Goal: Contribute content: Contribute content

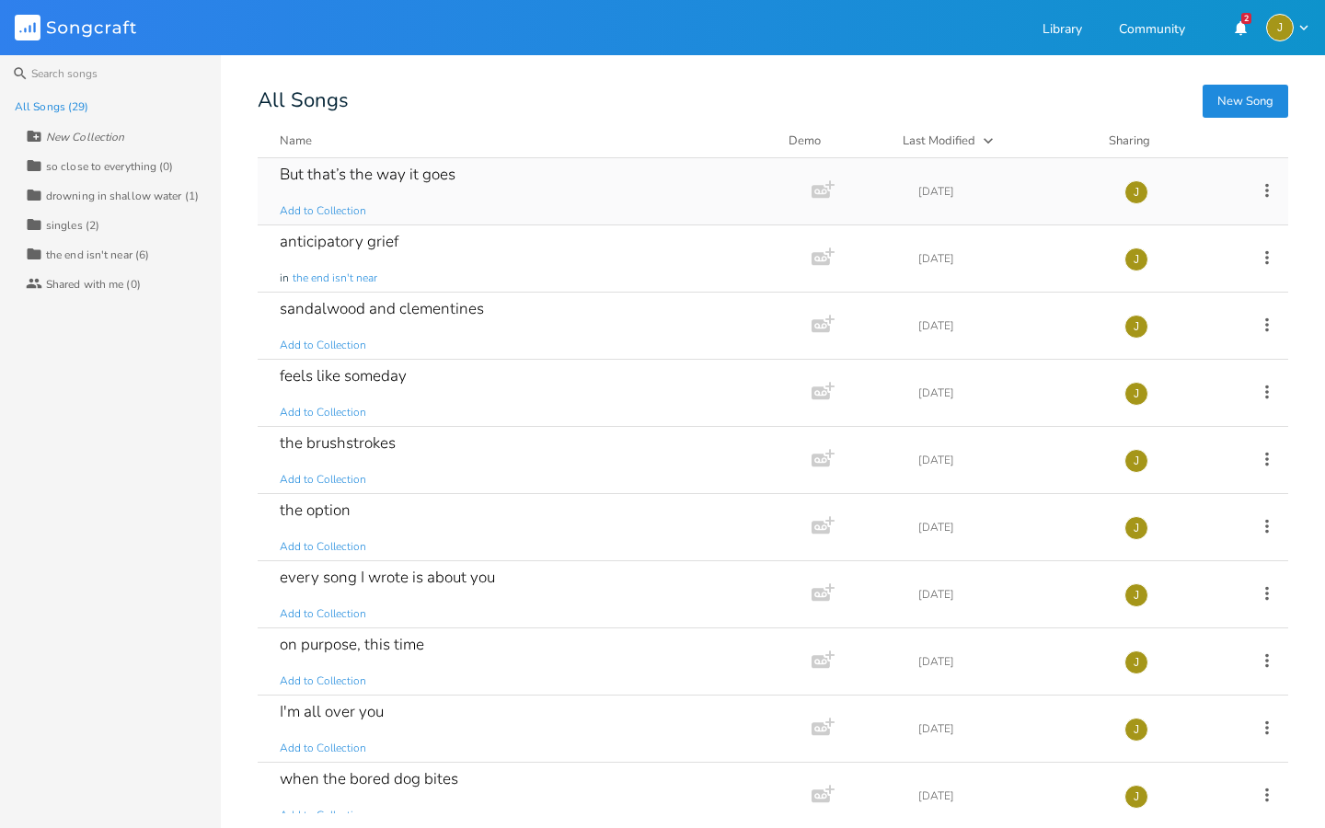
click at [464, 213] on div "But that’s the way it goes Add to Collection" at bounding box center [531, 191] width 502 height 66
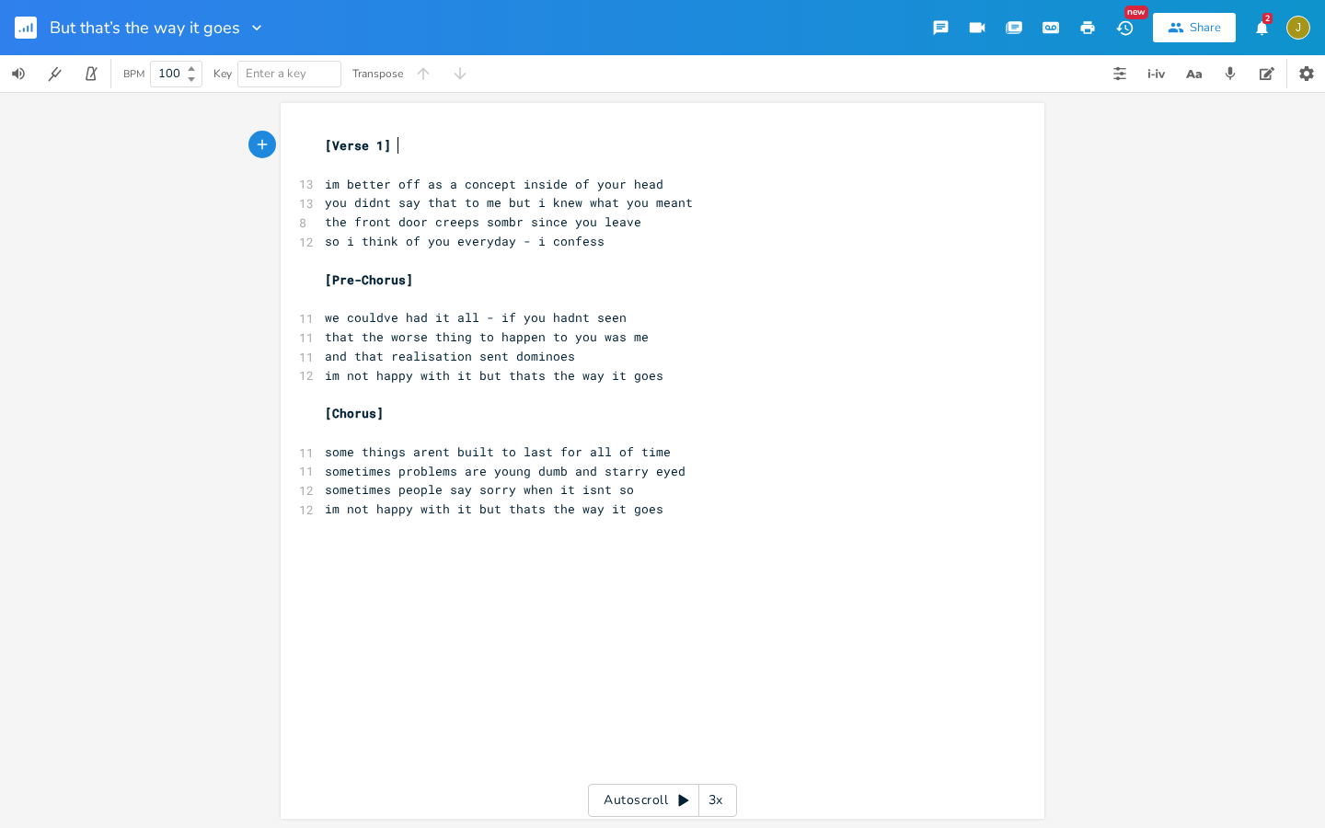
scroll to position [0, 1]
click at [454, 578] on div "xxxxxxxxxx [Verse 1] ​ 13 im better off as a concept inside of your head 13 you…" at bounding box center [676, 478] width 710 height 692
click at [1187, 80] on icon "button" at bounding box center [1193, 74] width 23 height 23
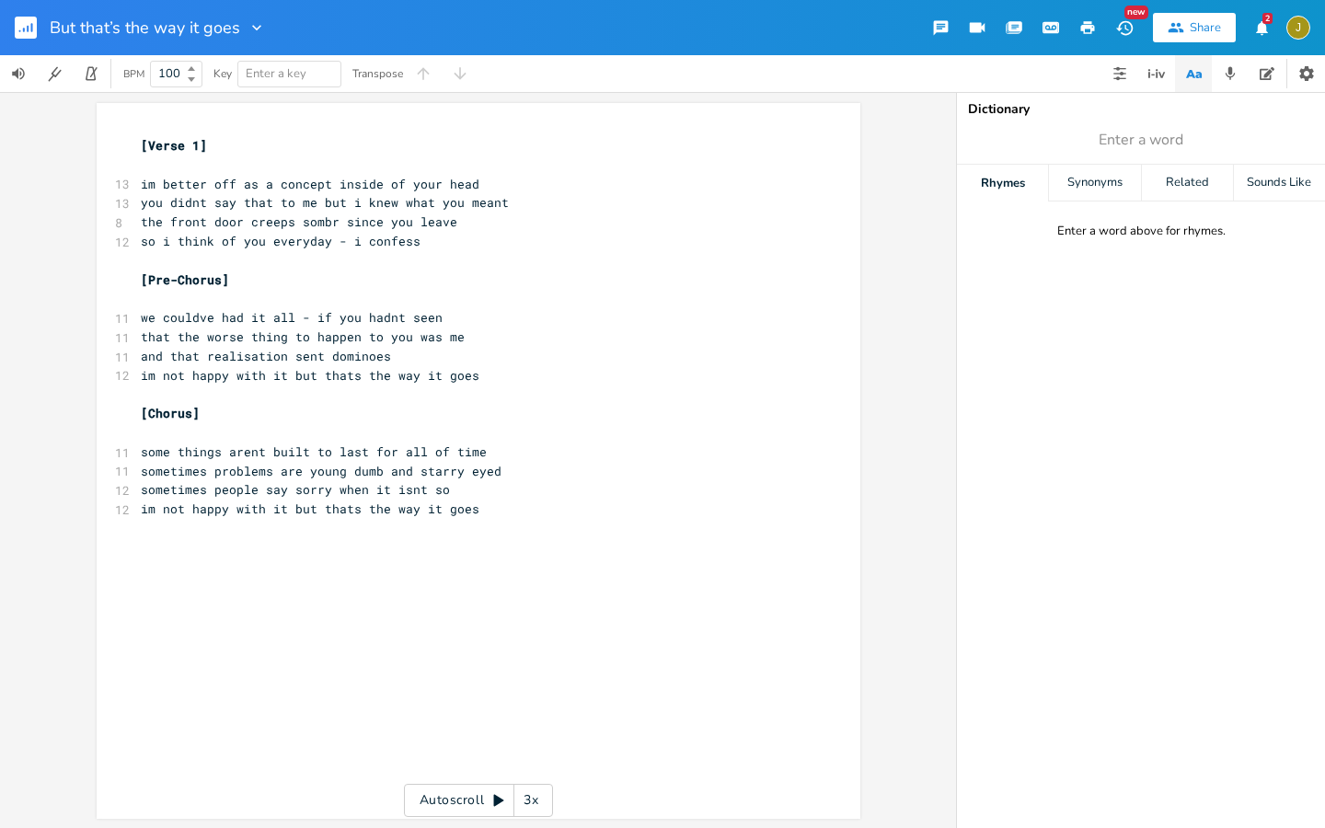
click at [1185, 75] on icon "button" at bounding box center [1193, 74] width 23 height 23
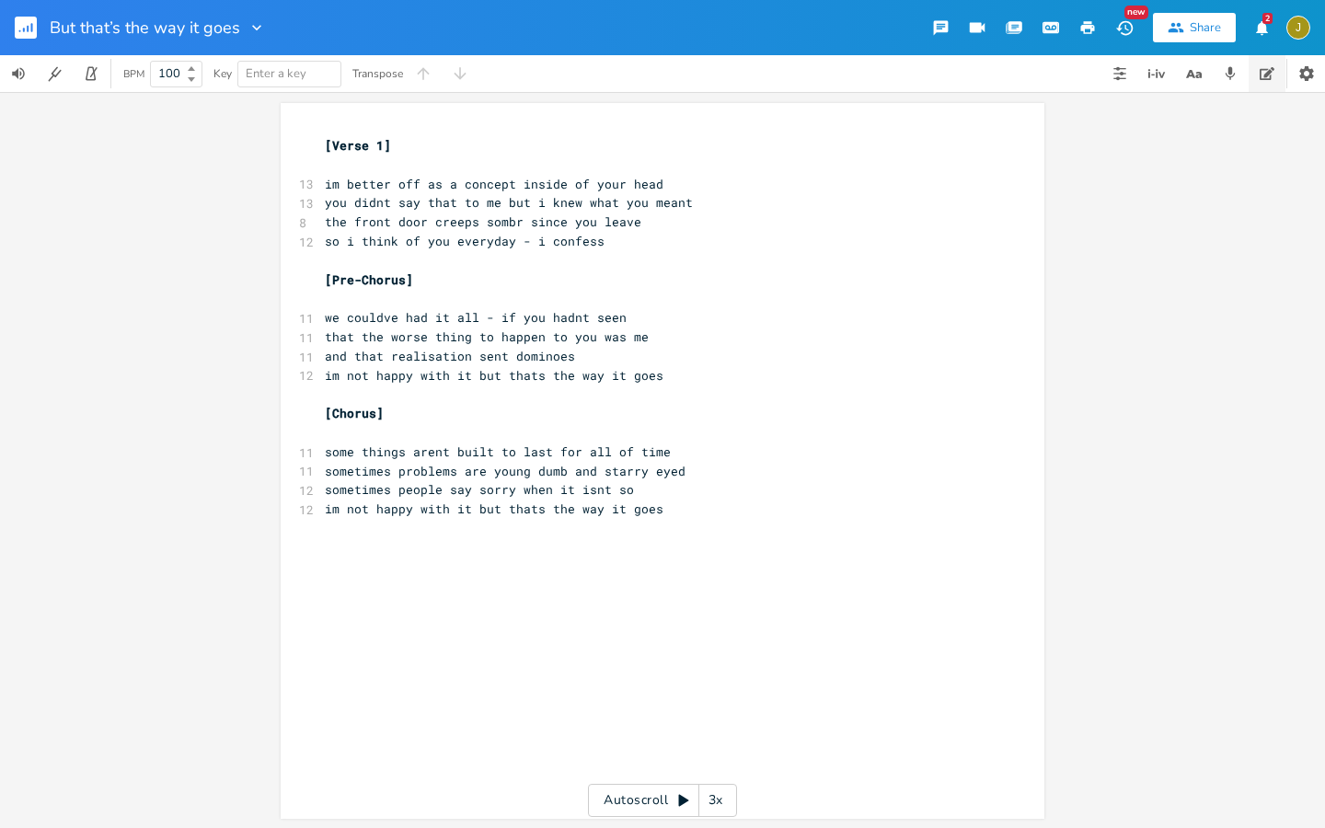
click at [1262, 78] on icon "button" at bounding box center [1266, 73] width 15 height 15
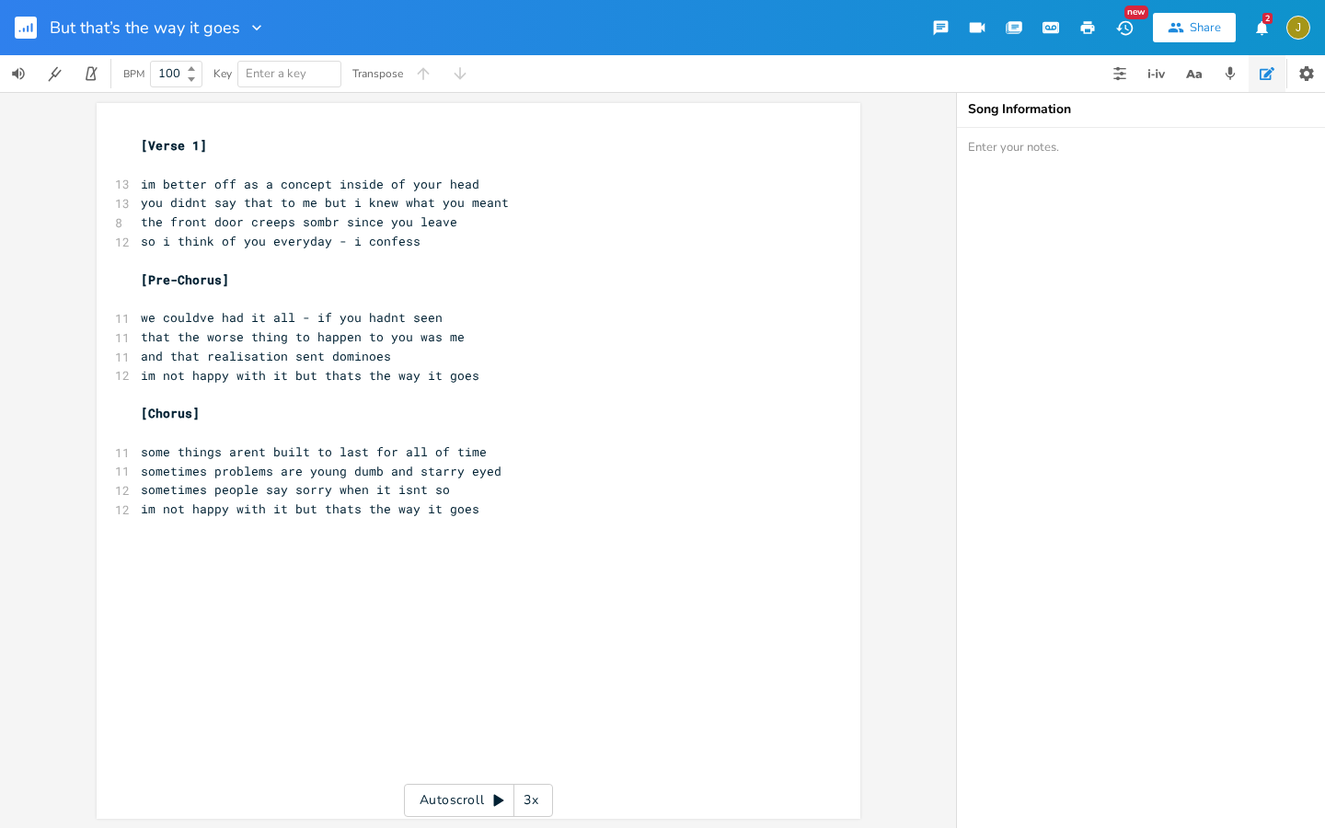
click at [1136, 192] on textarea at bounding box center [1141, 478] width 368 height 700
click at [1069, 193] on textarea "Capo 3 Verse-" at bounding box center [1141, 478] width 368 height 700
type textarea "Capo 3 Verse- c, cmaj7, a7, g/b Pre-Chorus- (same as verse) Chorus- c, c/b, am,…"
click at [500, 525] on div "xxxxxxxxxx [Verse 1] ​ 13 im better off as a concept inside of your head 13 you…" at bounding box center [469, 336] width 664 height 409
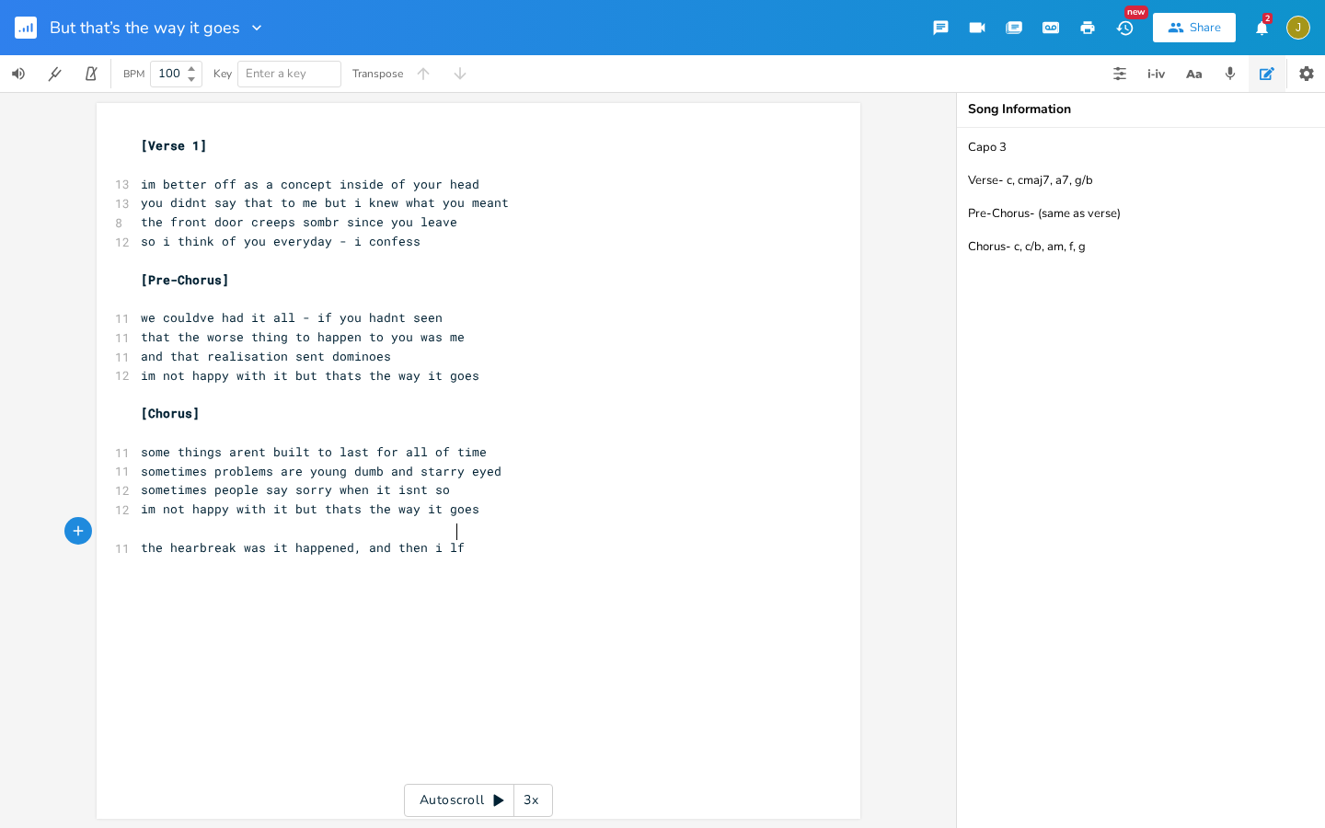
type textarea "the hearbreak was it happened, and then i lfe"
type textarea "eft"
type textarea "the ad"
type textarea "ftermath was the fe"
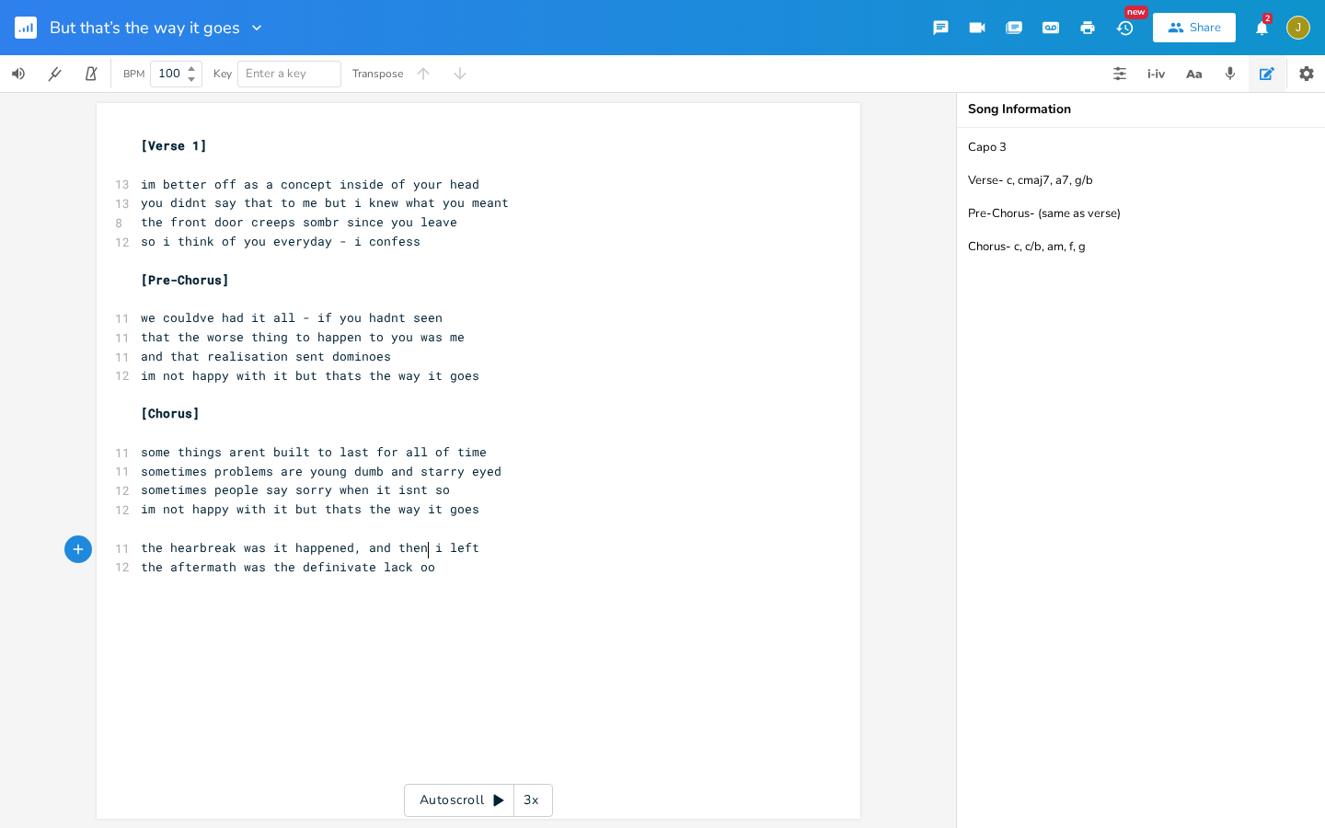
type textarea "definivate lack oof"
type textarea "f mess"
type textarea "we"
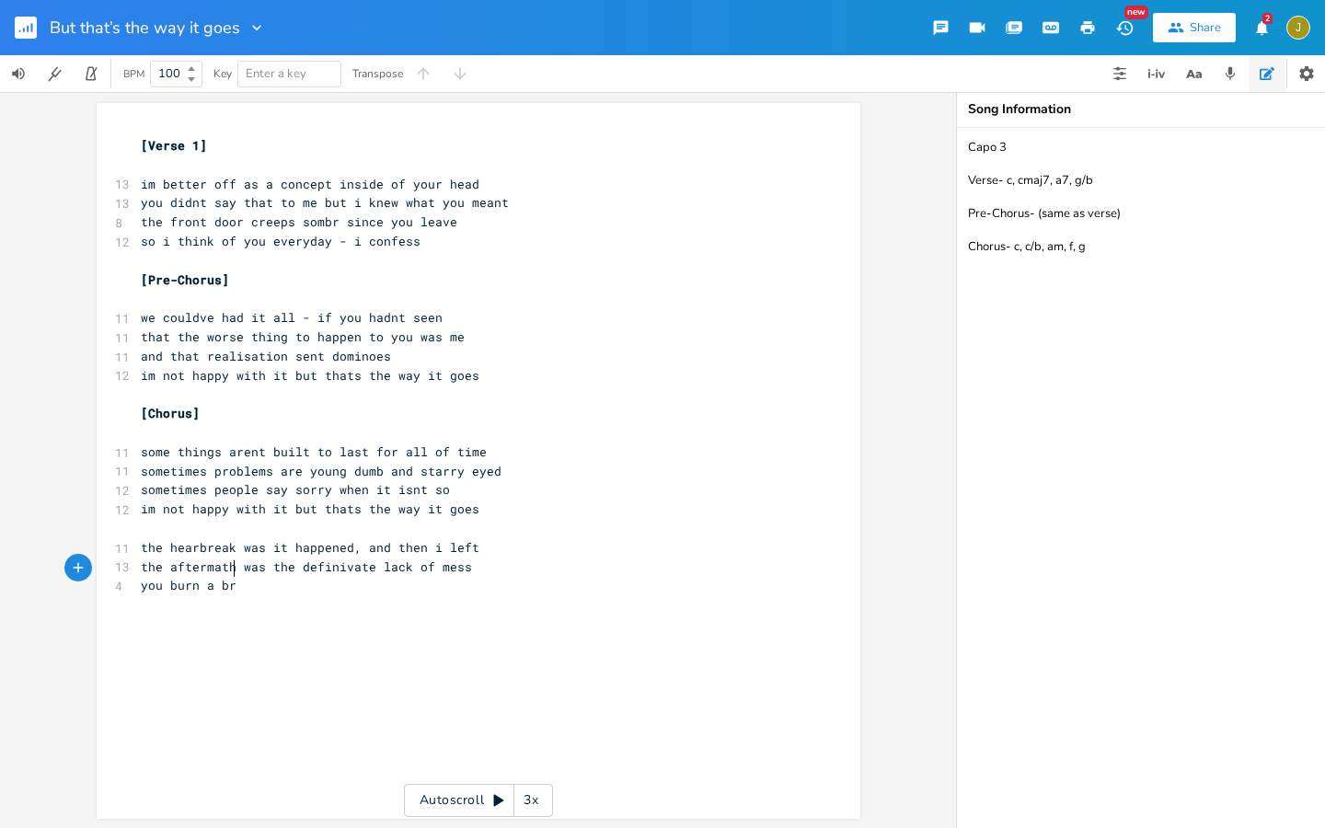
type textarea "you burn a brd"
type textarea "idge and r"
type textarea "find a different road"
type textarea "i'm not happy with it but thats w"
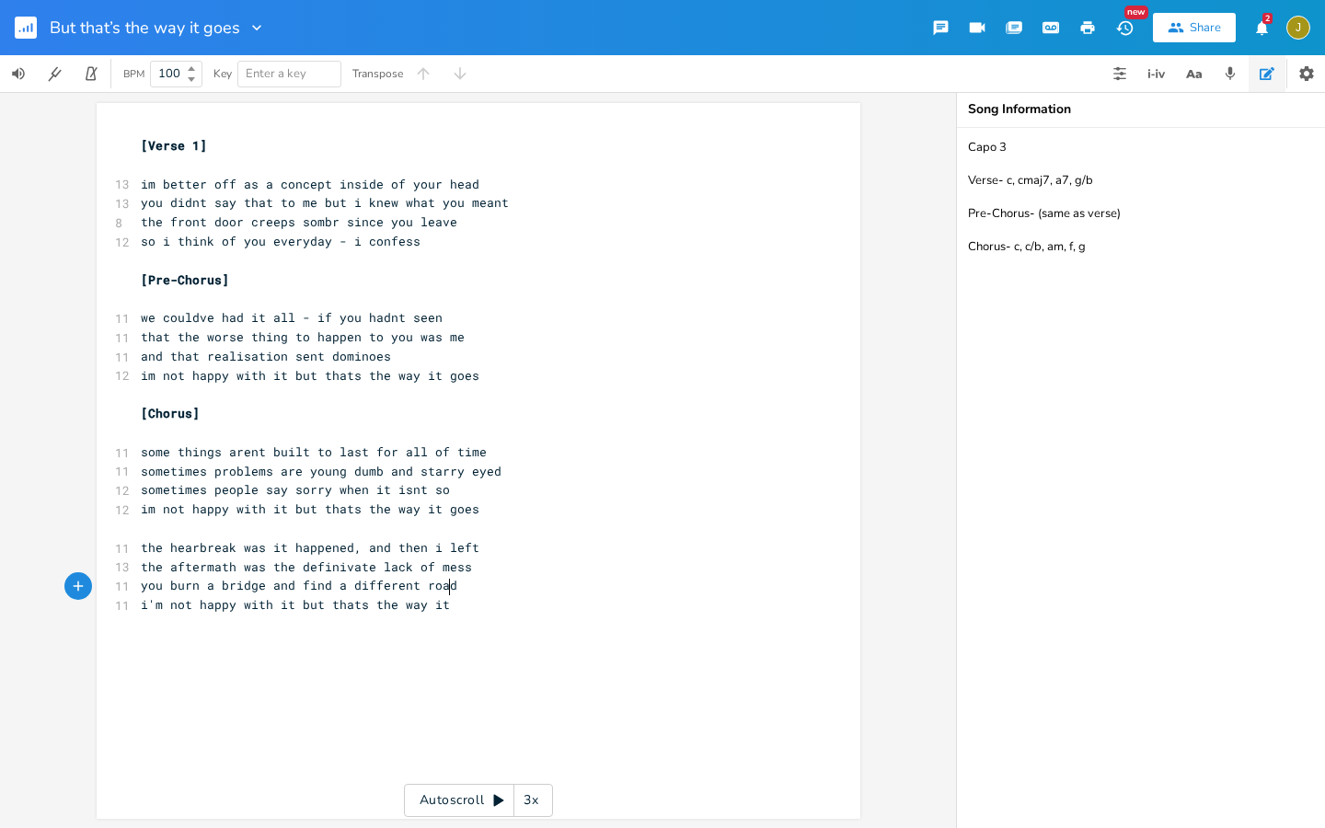
type textarea "the way it s"
type textarea "geo"
type textarea "oes"
click at [1236, 88] on button "Recordings" at bounding box center [1230, 73] width 37 height 37
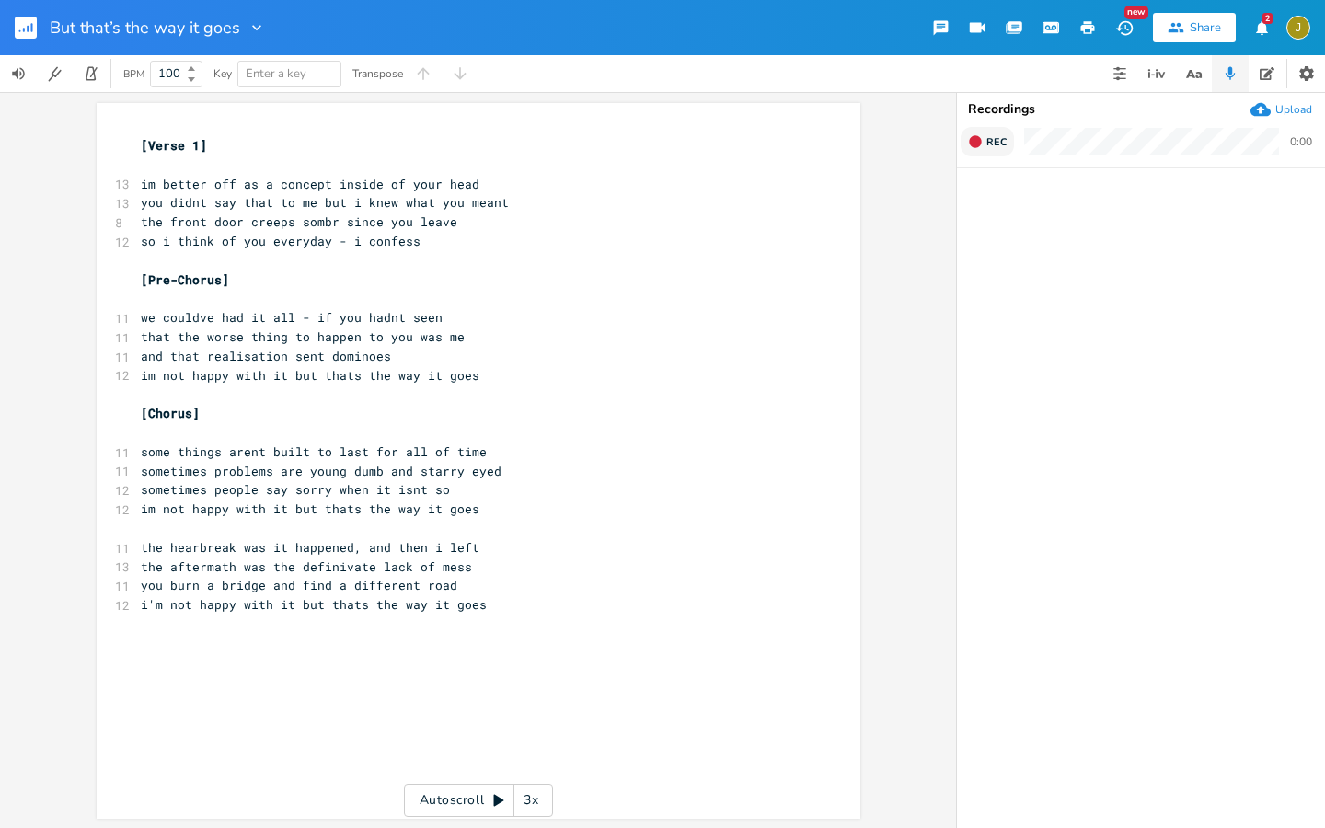
click at [987, 143] on span "Rec" at bounding box center [996, 142] width 20 height 14
click at [987, 145] on span "End" at bounding box center [996, 142] width 21 height 14
click at [999, 212] on icon "button" at bounding box center [999, 209] width 11 height 14
click at [1002, 217] on div "0:04 / 1:43" at bounding box center [1129, 222] width 258 height 10
click at [1002, 215] on icon "button" at bounding box center [1000, 208] width 15 height 15
